Goal: Information Seeking & Learning: Learn about a topic

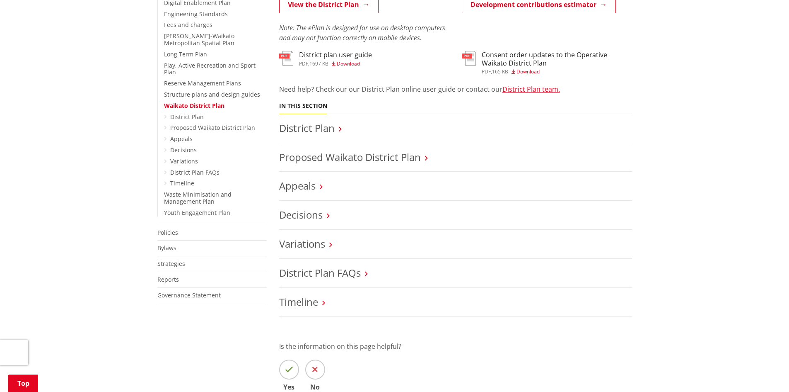
scroll to position [271, 0]
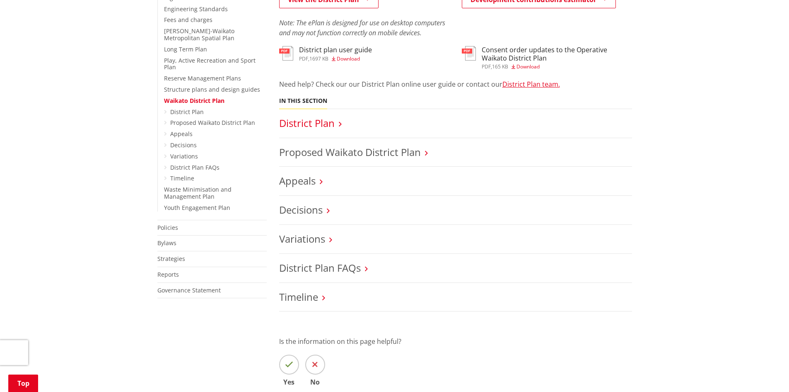
click at [322, 129] on link "District Plan" at bounding box center [307, 123] width 56 height 14
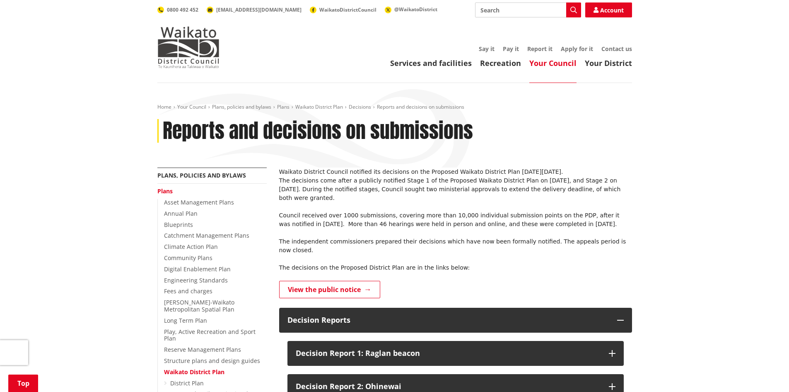
scroll to position [439, 0]
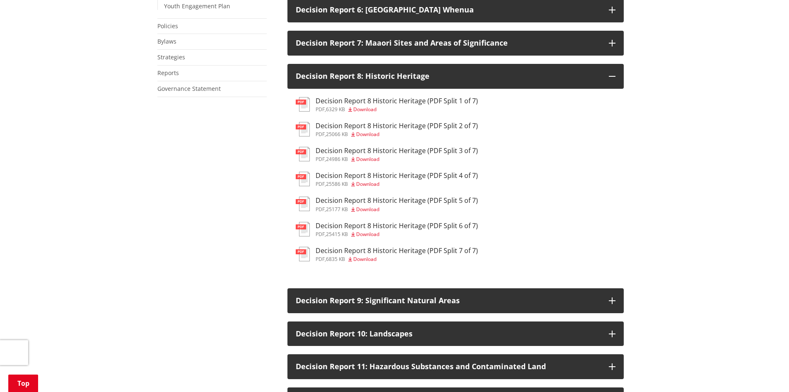
scroll to position [511, 0]
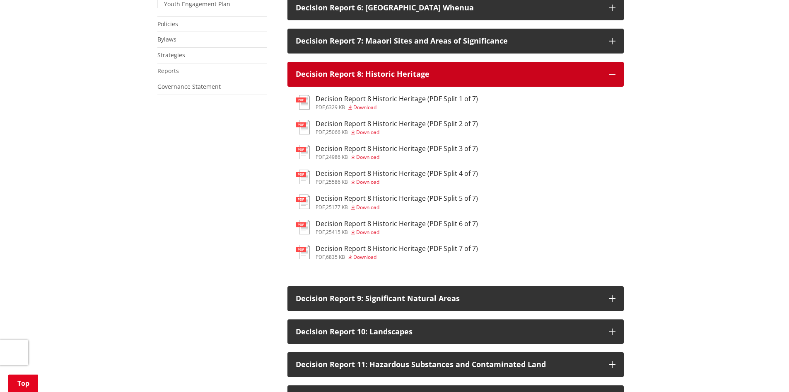
click at [617, 62] on button "Decision Report 8: Historic Heritage" at bounding box center [456, 74] width 337 height 25
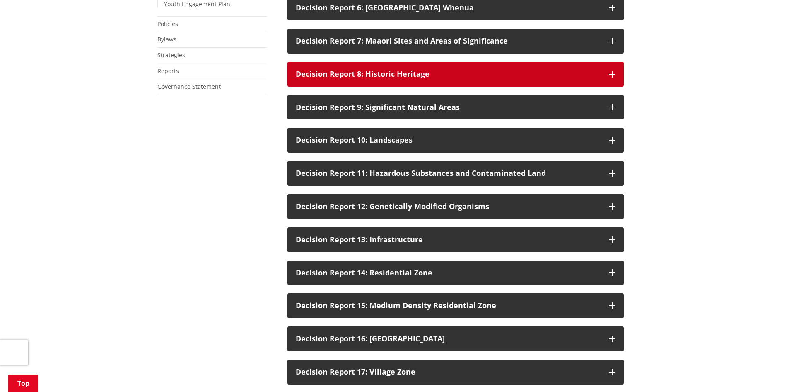
click at [521, 70] on div "Decision Report 8: Historic Heritage" at bounding box center [448, 74] width 305 height 8
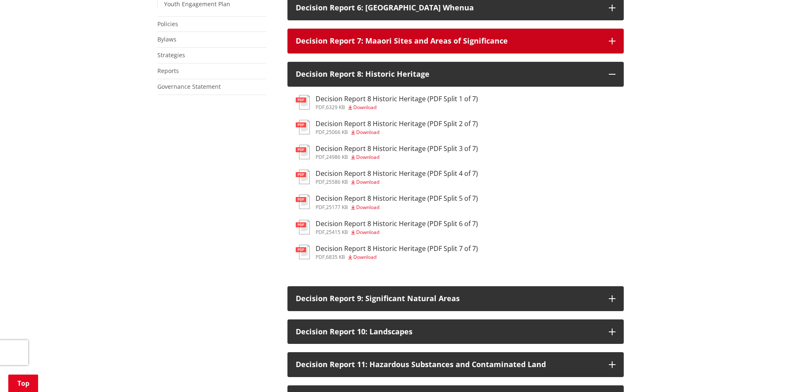
click at [500, 37] on div "Decision Report 7: Maaori Sites and Areas of Significance" at bounding box center [448, 41] width 305 height 8
